Goal: Task Accomplishment & Management: Complete application form

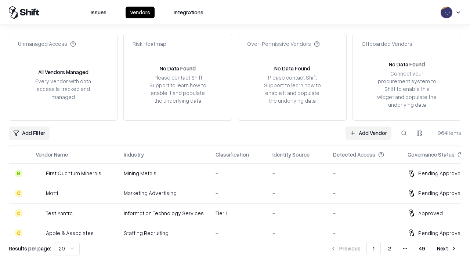
click at [368, 133] on link "Add Vendor" at bounding box center [369, 133] width 46 height 13
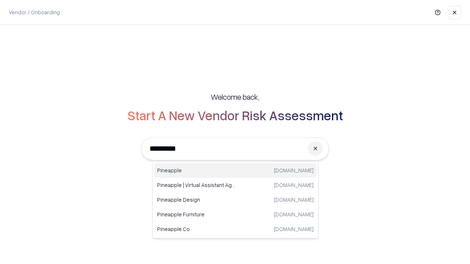
click at [235, 171] on div "Pineapple [DOMAIN_NAME]" at bounding box center [235, 170] width 162 height 15
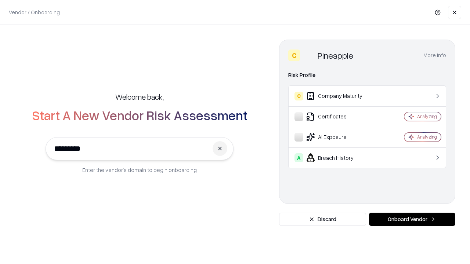
type input "*********"
click at [412, 220] on button "Onboard Vendor" at bounding box center [412, 219] width 86 height 13
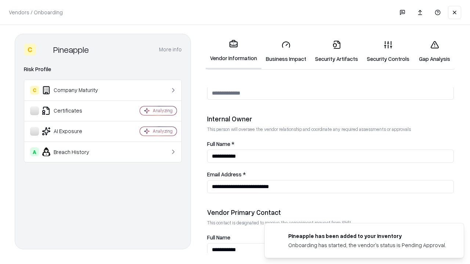
scroll to position [380, 0]
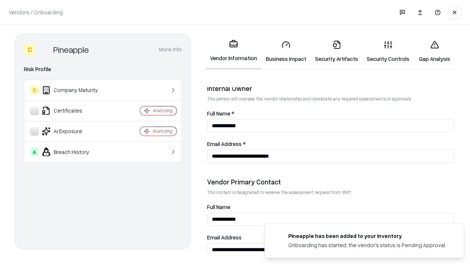
click at [286, 51] on link "Business Impact" at bounding box center [285, 52] width 49 height 34
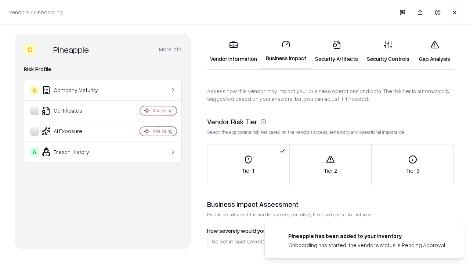
click at [336, 51] on link "Security Artifacts" at bounding box center [337, 52] width 52 height 34
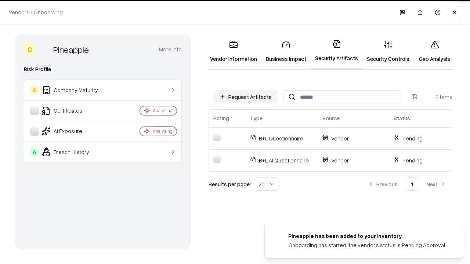
click at [246, 97] on button "Request Artifacts" at bounding box center [246, 96] width 64 height 13
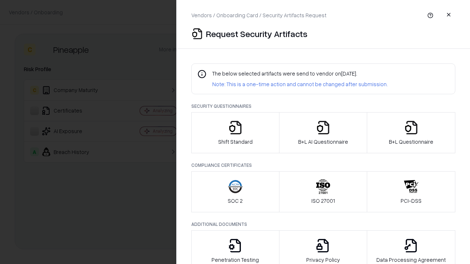
click at [235, 133] on icon "button" at bounding box center [235, 127] width 15 height 15
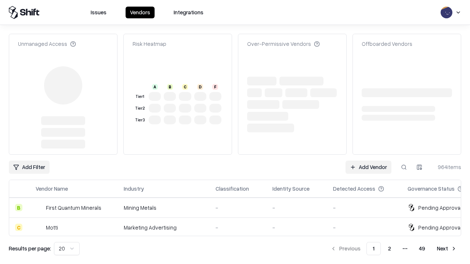
click at [368, 161] on link "Add Vendor" at bounding box center [369, 167] width 46 height 13
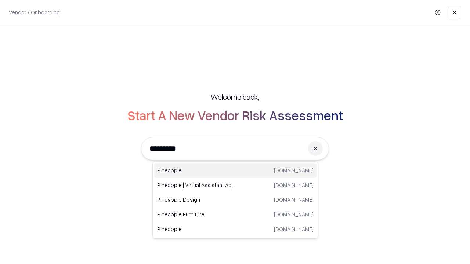
click at [235, 171] on div "Pineapple [DOMAIN_NAME]" at bounding box center [235, 170] width 162 height 15
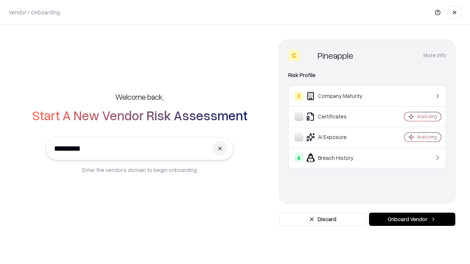
type input "*********"
click at [412, 220] on button "Onboard Vendor" at bounding box center [412, 219] width 86 height 13
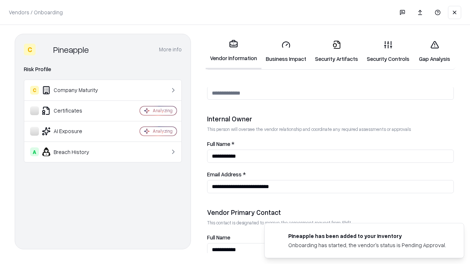
scroll to position [380, 0]
